Goal: Task Accomplishment & Management: Use online tool/utility

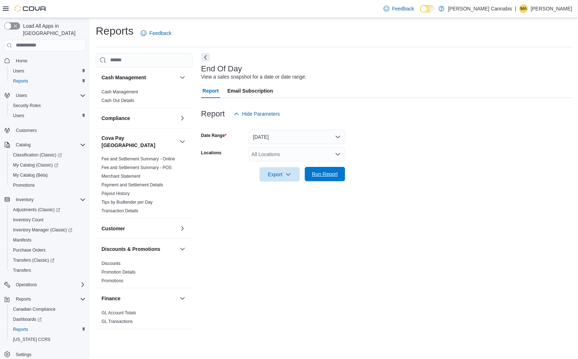
click at [322, 173] on span "Run Report" at bounding box center [325, 173] width 26 height 7
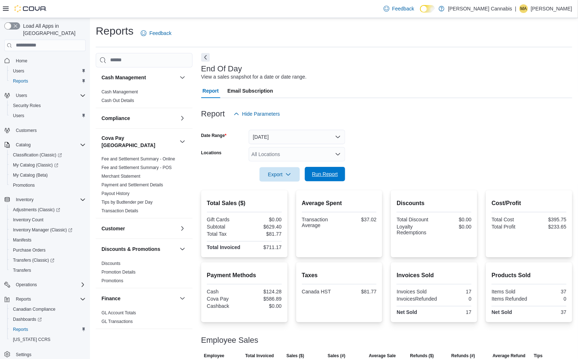
click at [320, 174] on span "Run Report" at bounding box center [325, 173] width 26 height 7
click at [325, 172] on span "Run Report" at bounding box center [325, 173] width 26 height 7
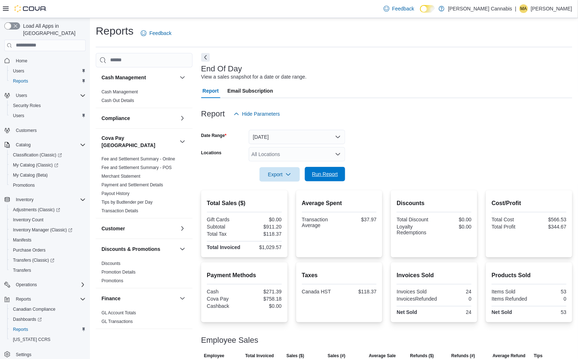
click at [325, 172] on span "Run Report" at bounding box center [325, 173] width 26 height 7
